Goal: Information Seeking & Learning: Learn about a topic

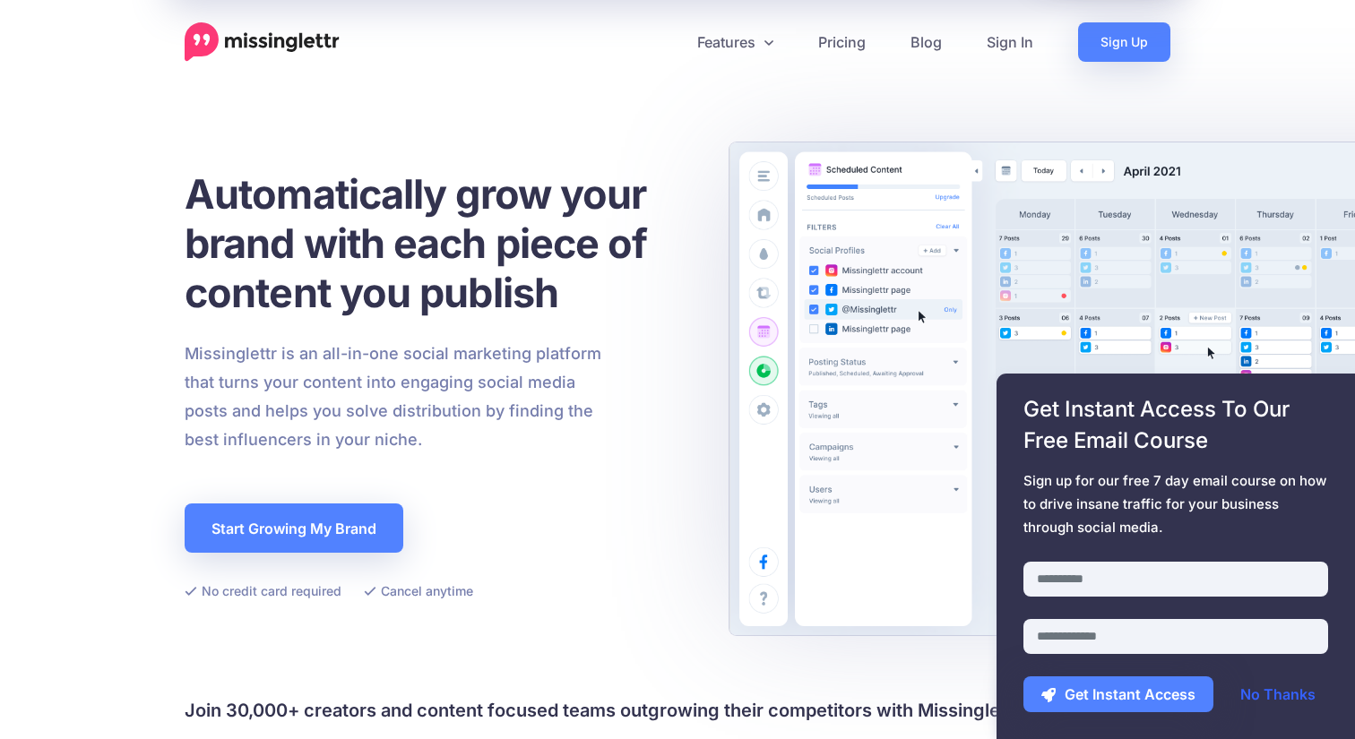
click at [1301, 700] on link "No Thanks" at bounding box center [1278, 695] width 111 height 36
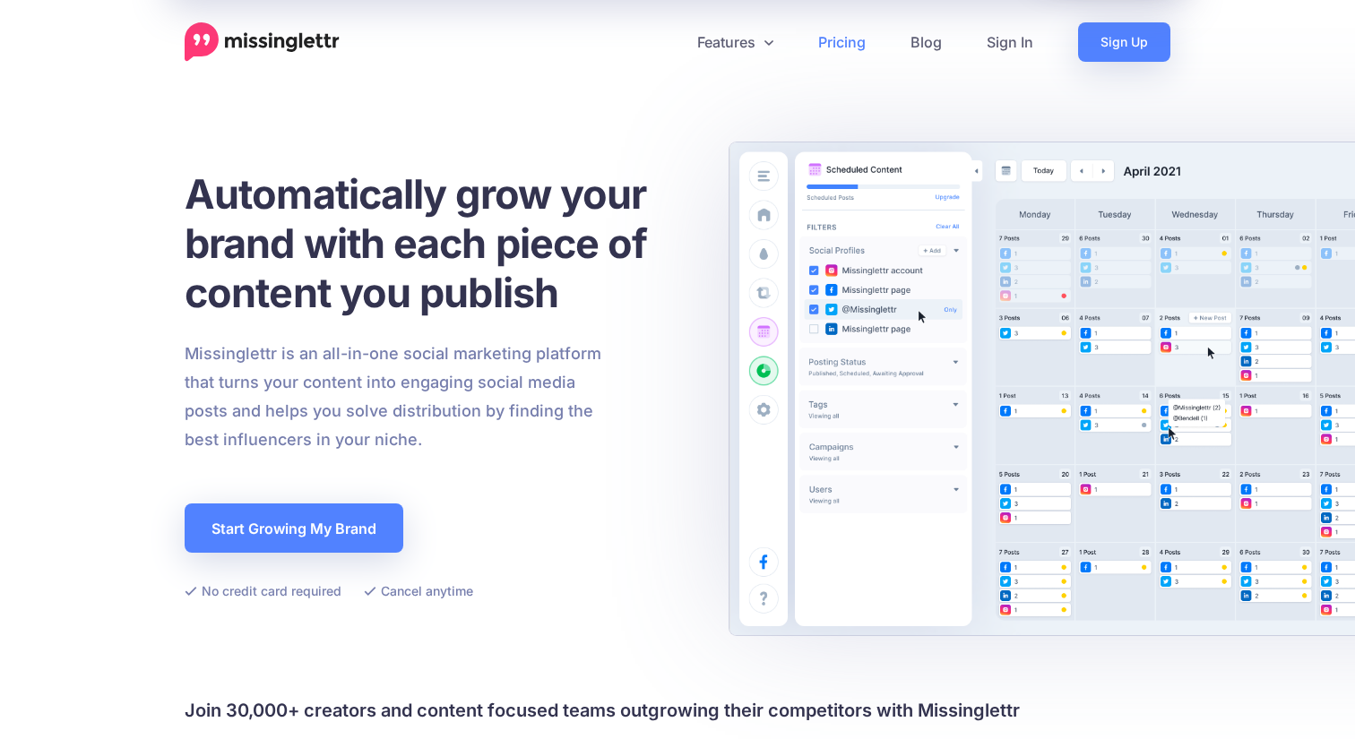
click at [837, 52] on link "Pricing" at bounding box center [842, 41] width 92 height 39
click at [445, 180] on h1 "Automatically grow your brand with each piece of content you publish" at bounding box center [438, 243] width 506 height 148
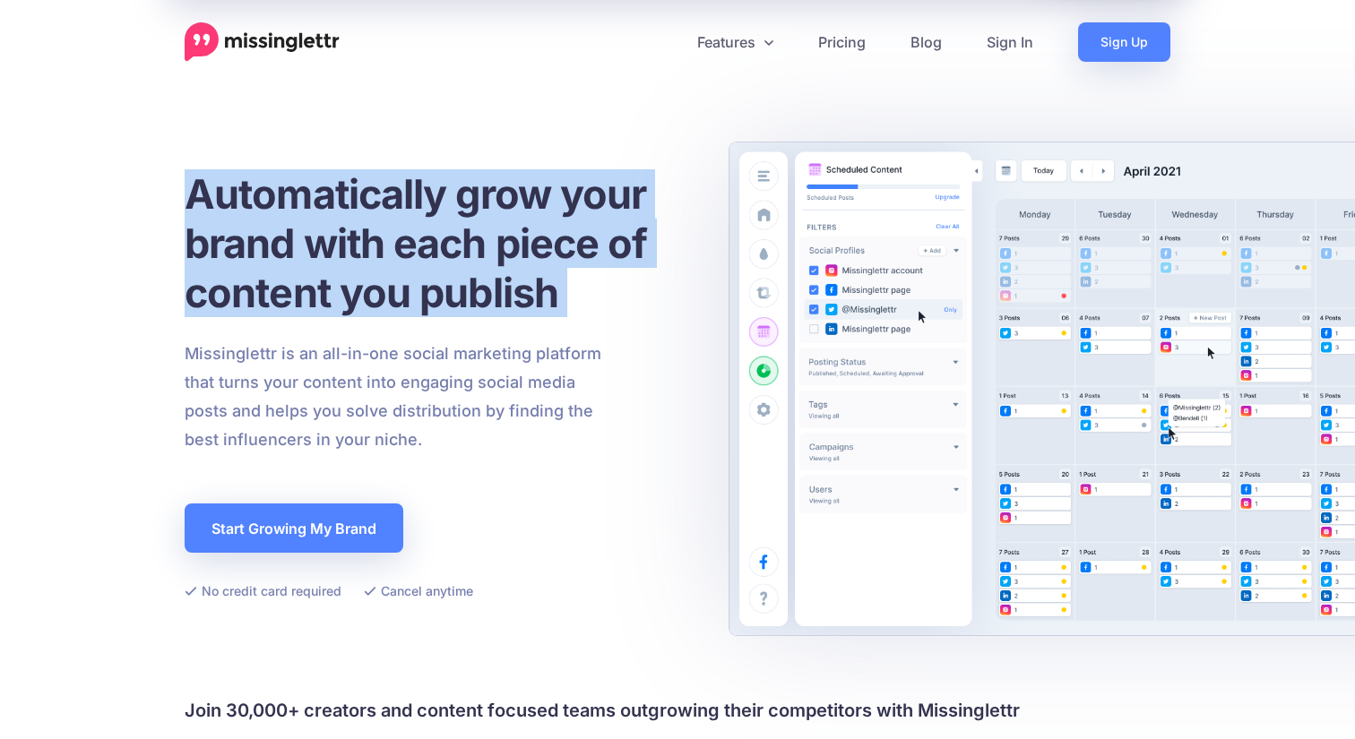
click at [445, 180] on h1 "Automatically grow your brand with each piece of content you publish" at bounding box center [438, 243] width 506 height 148
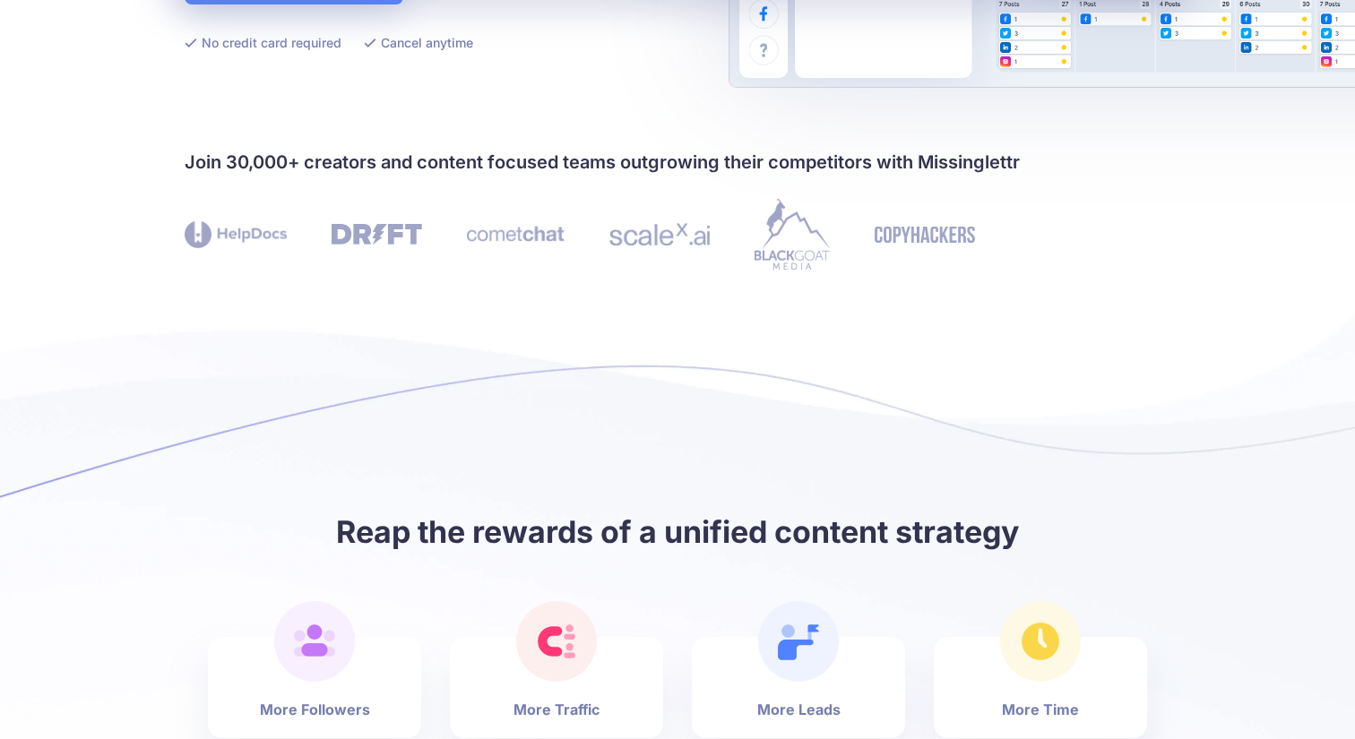
scroll to position [553, 0]
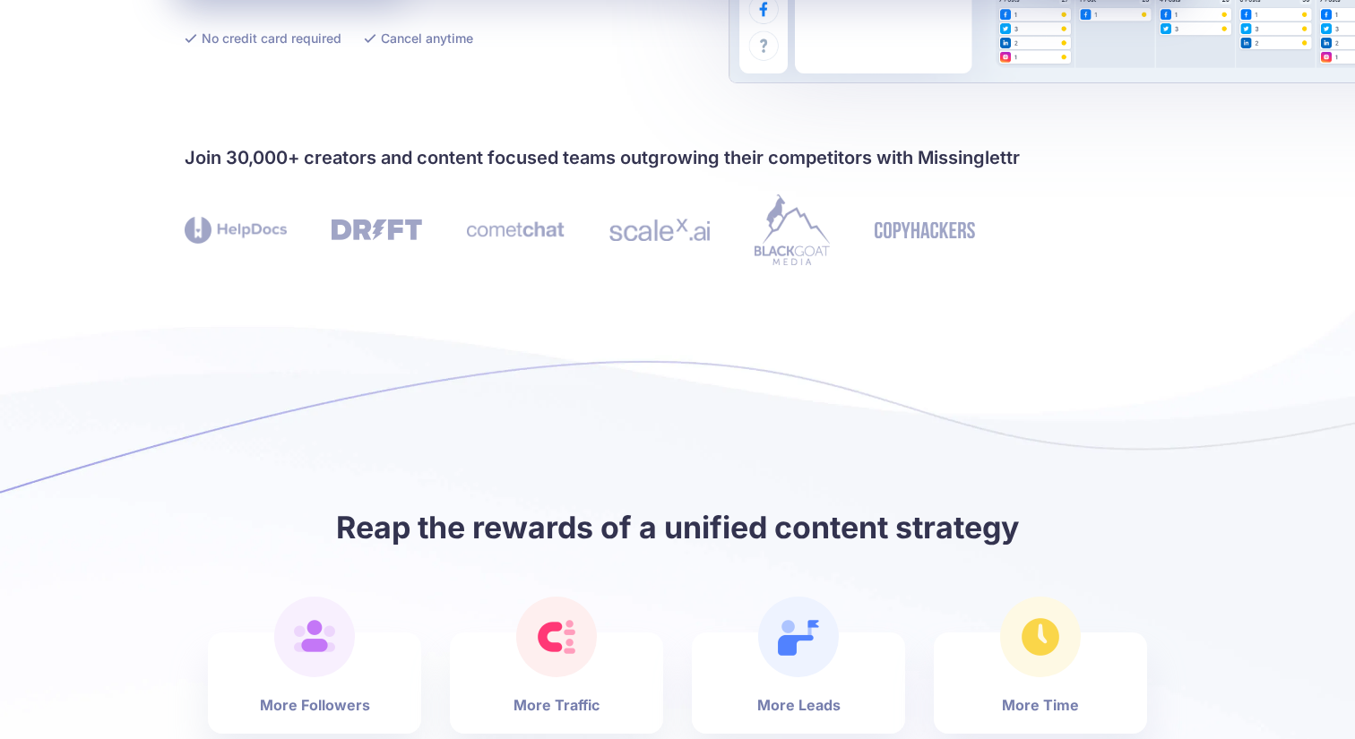
click at [387, 149] on h4 "Join 30,000+ creators and content focused teams outgrowing their competitors wi…" at bounding box center [678, 157] width 986 height 29
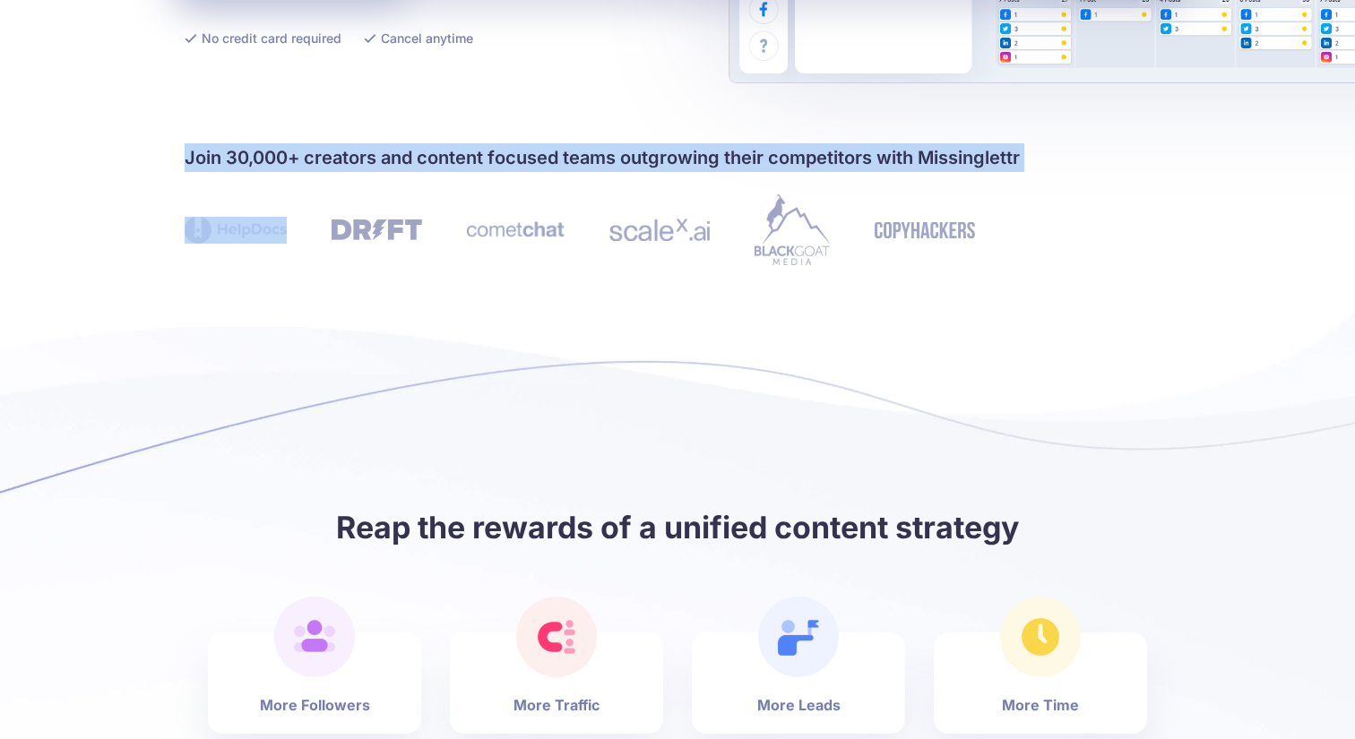
click at [387, 149] on h4 "Join 30,000+ creators and content focused teams outgrowing their competitors wi…" at bounding box center [678, 157] width 986 height 29
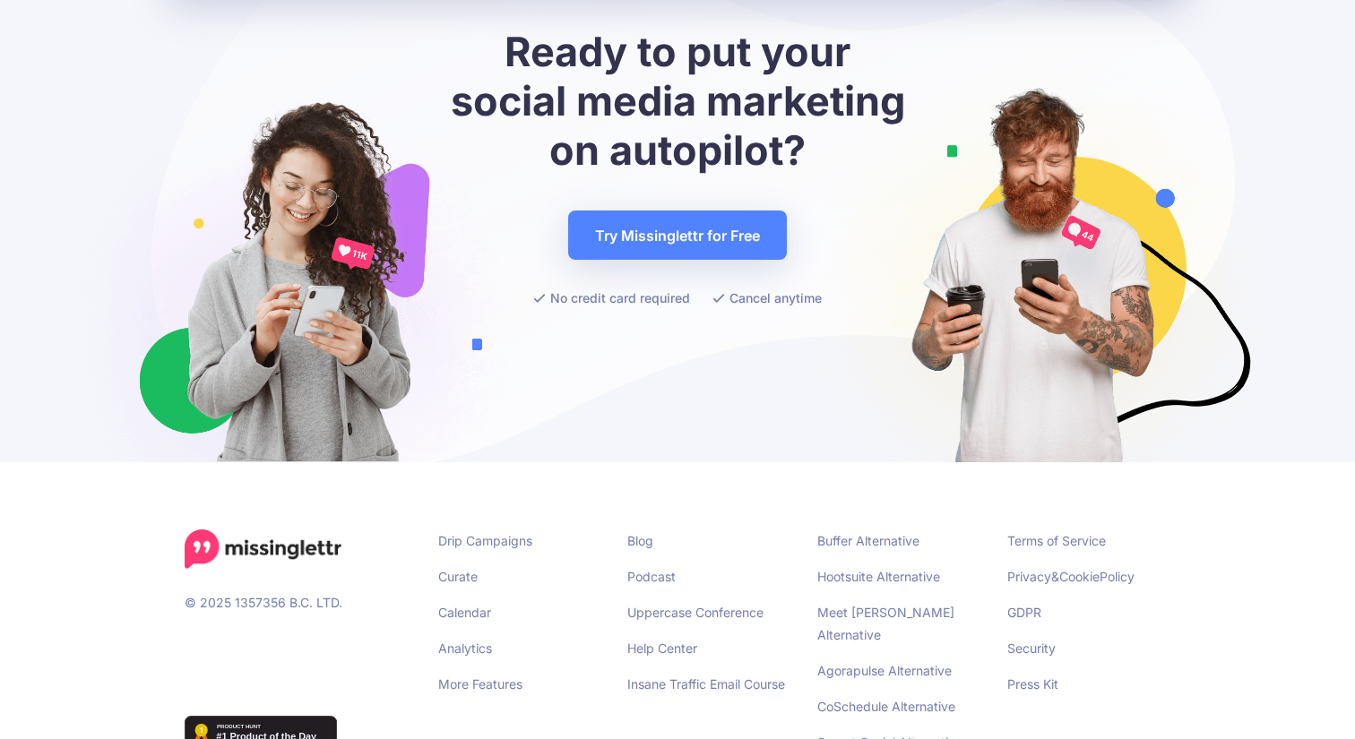
scroll to position [6987, 0]
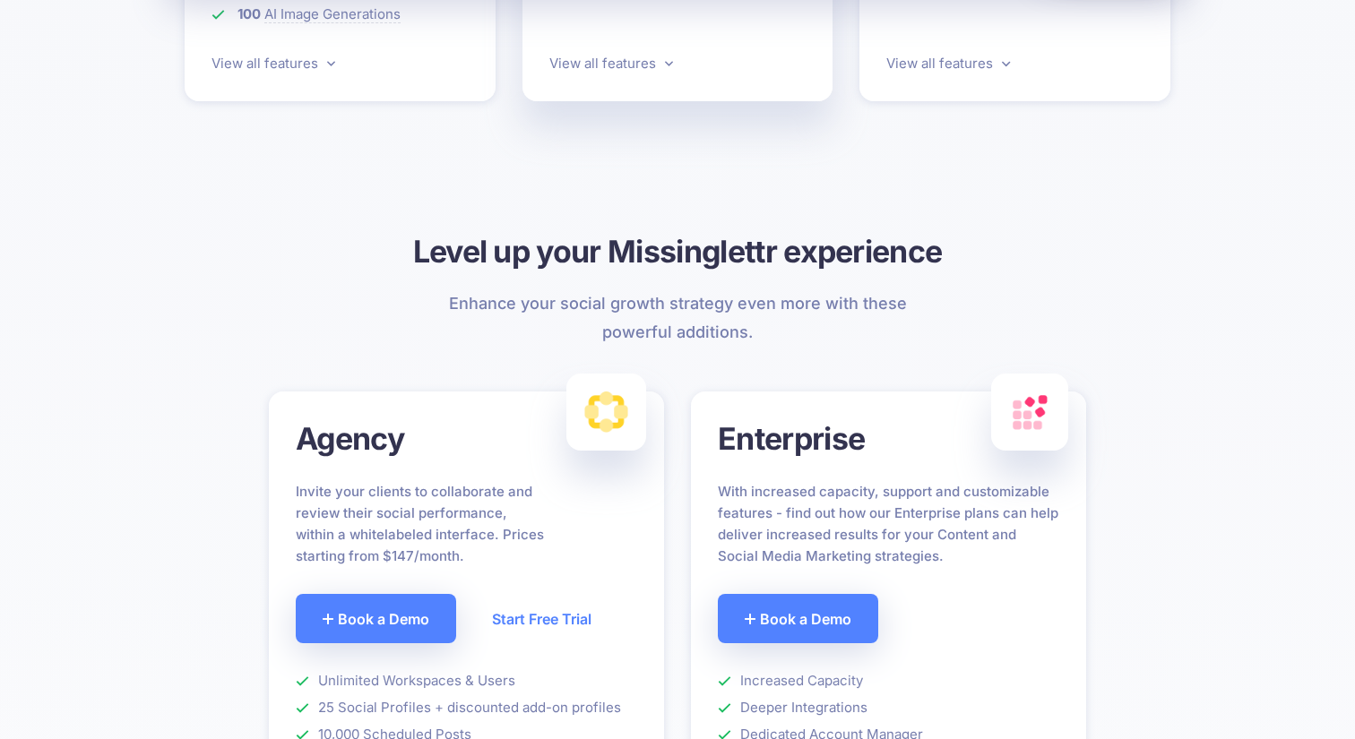
scroll to position [978, 0]
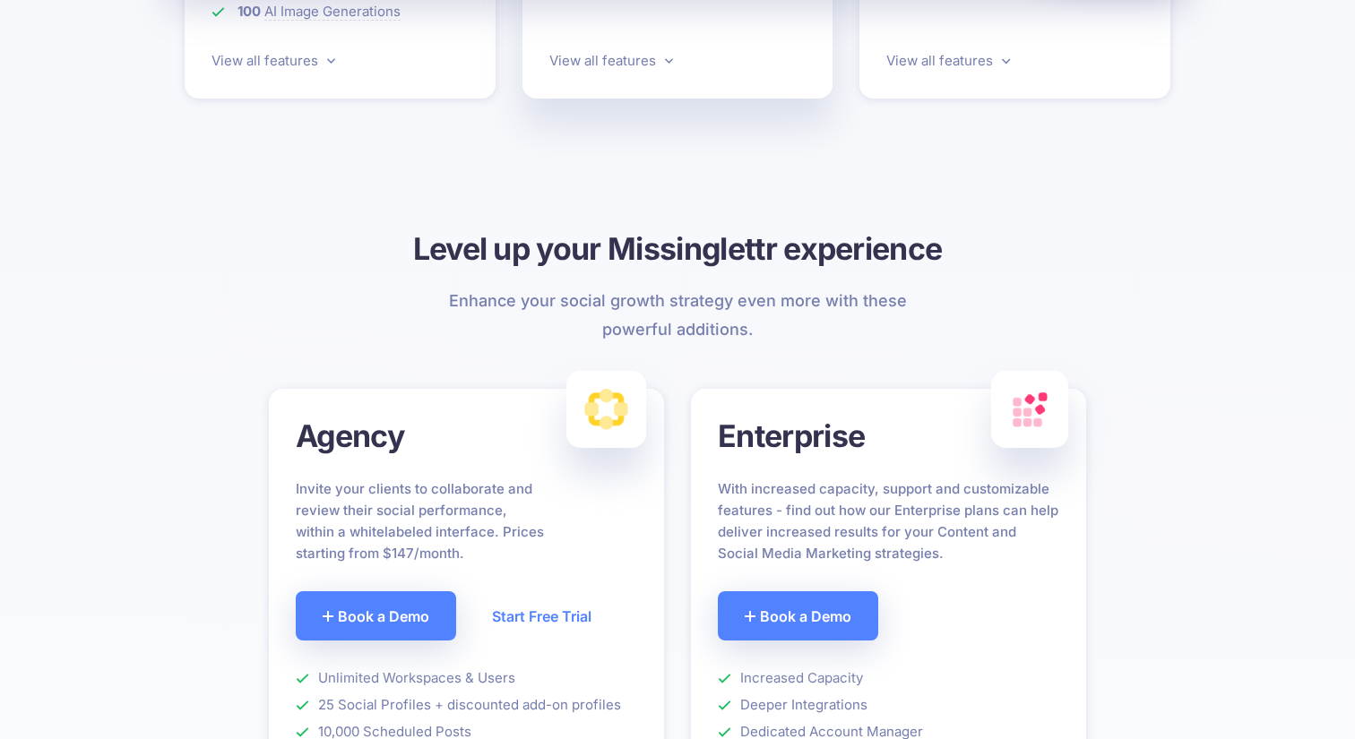
click at [683, 221] on div at bounding box center [678, 194] width 986 height 67
click at [696, 241] on h3 "Level up your Missinglettr experience" at bounding box center [678, 249] width 986 height 40
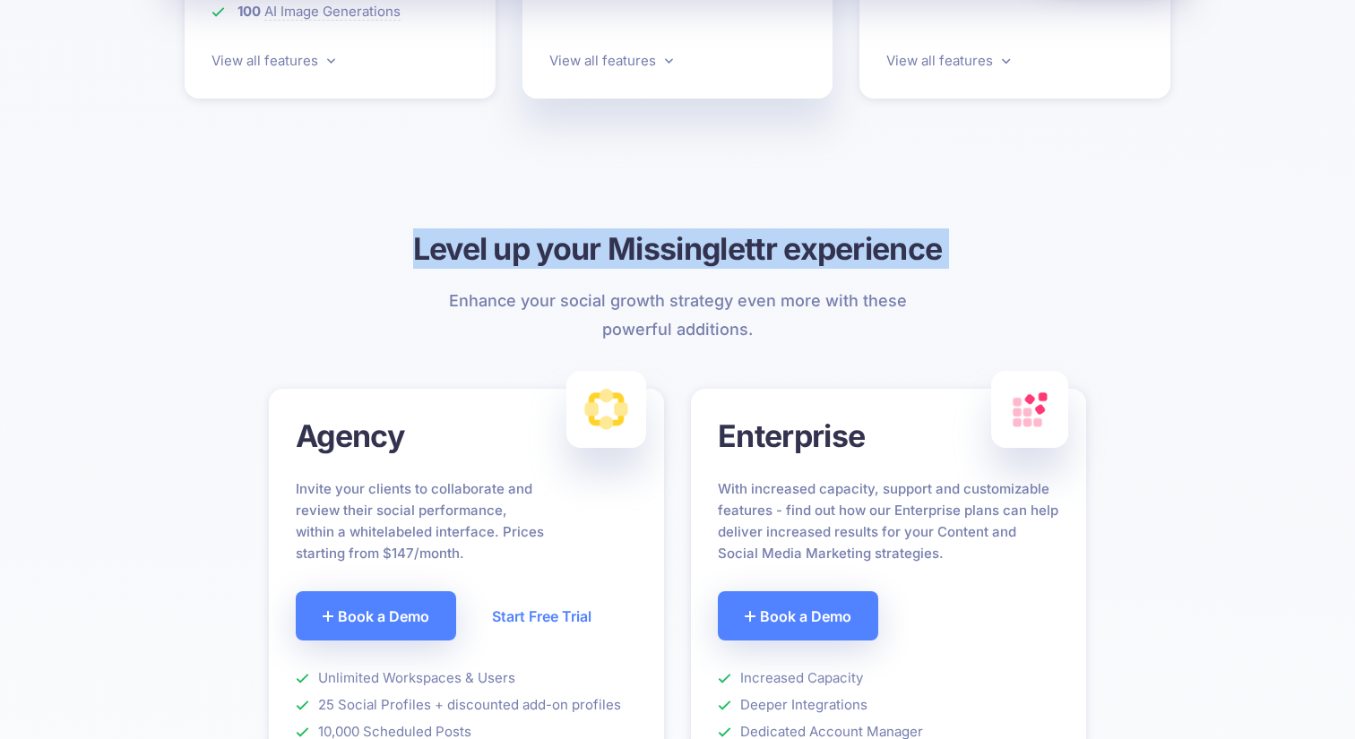
click at [696, 241] on h3 "Level up your Missinglettr experience" at bounding box center [678, 249] width 986 height 40
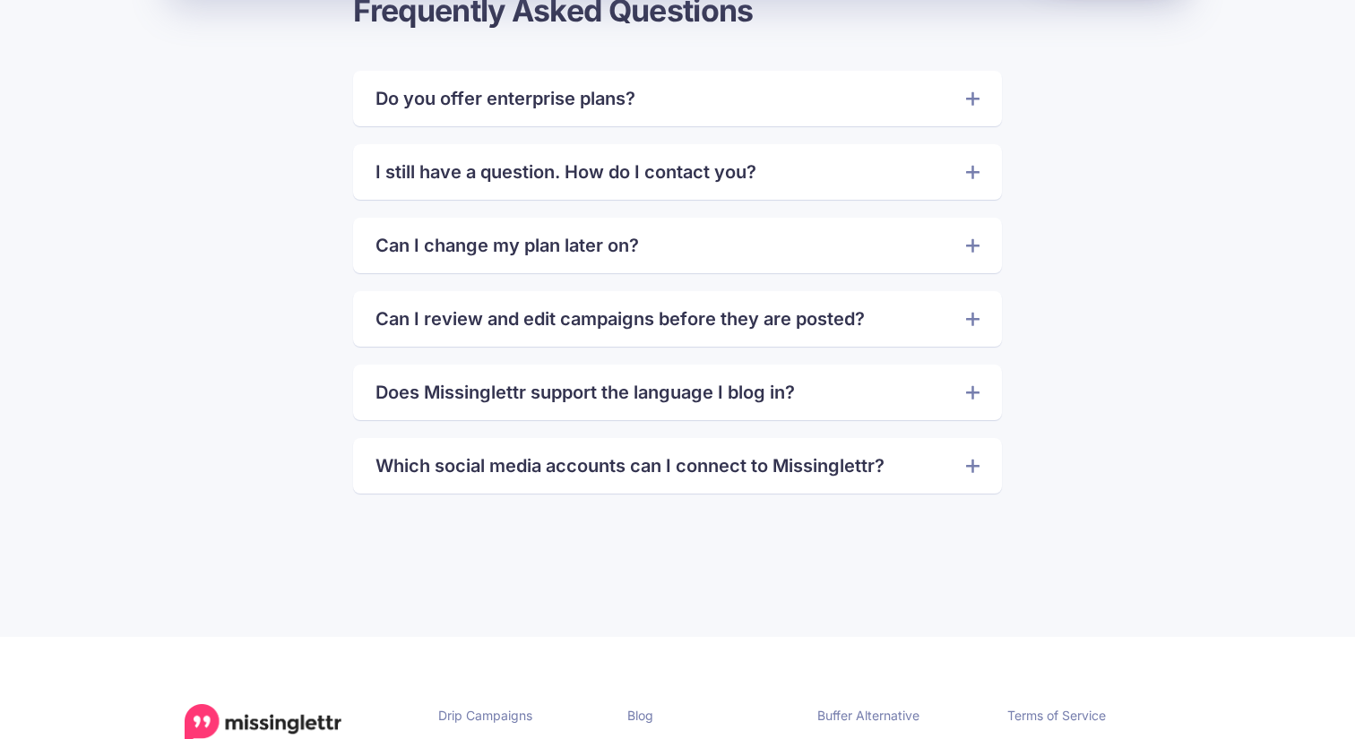
scroll to position [4191, 0]
